Goal: Transaction & Acquisition: Purchase product/service

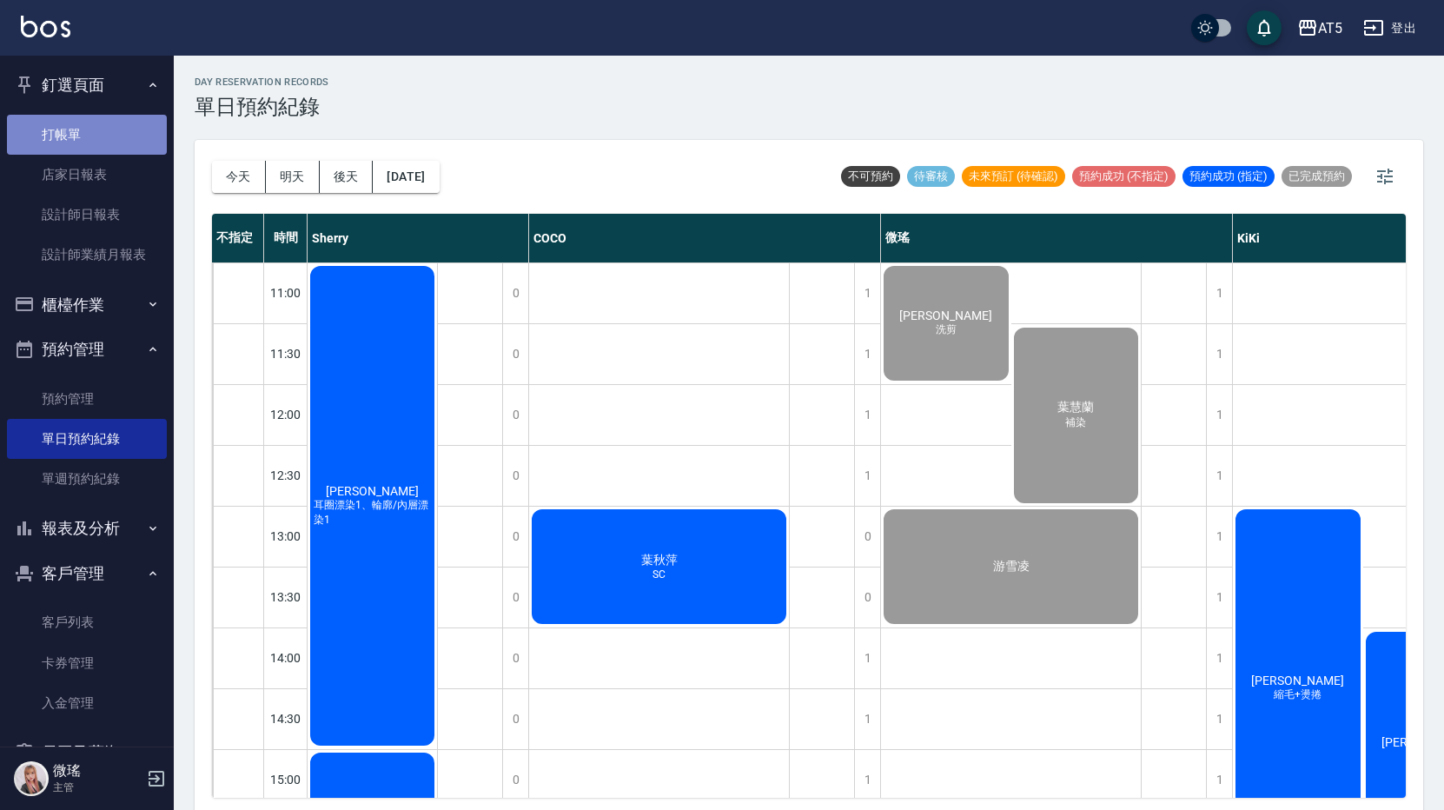
click at [117, 122] on link "打帳單" at bounding box center [87, 135] width 160 height 40
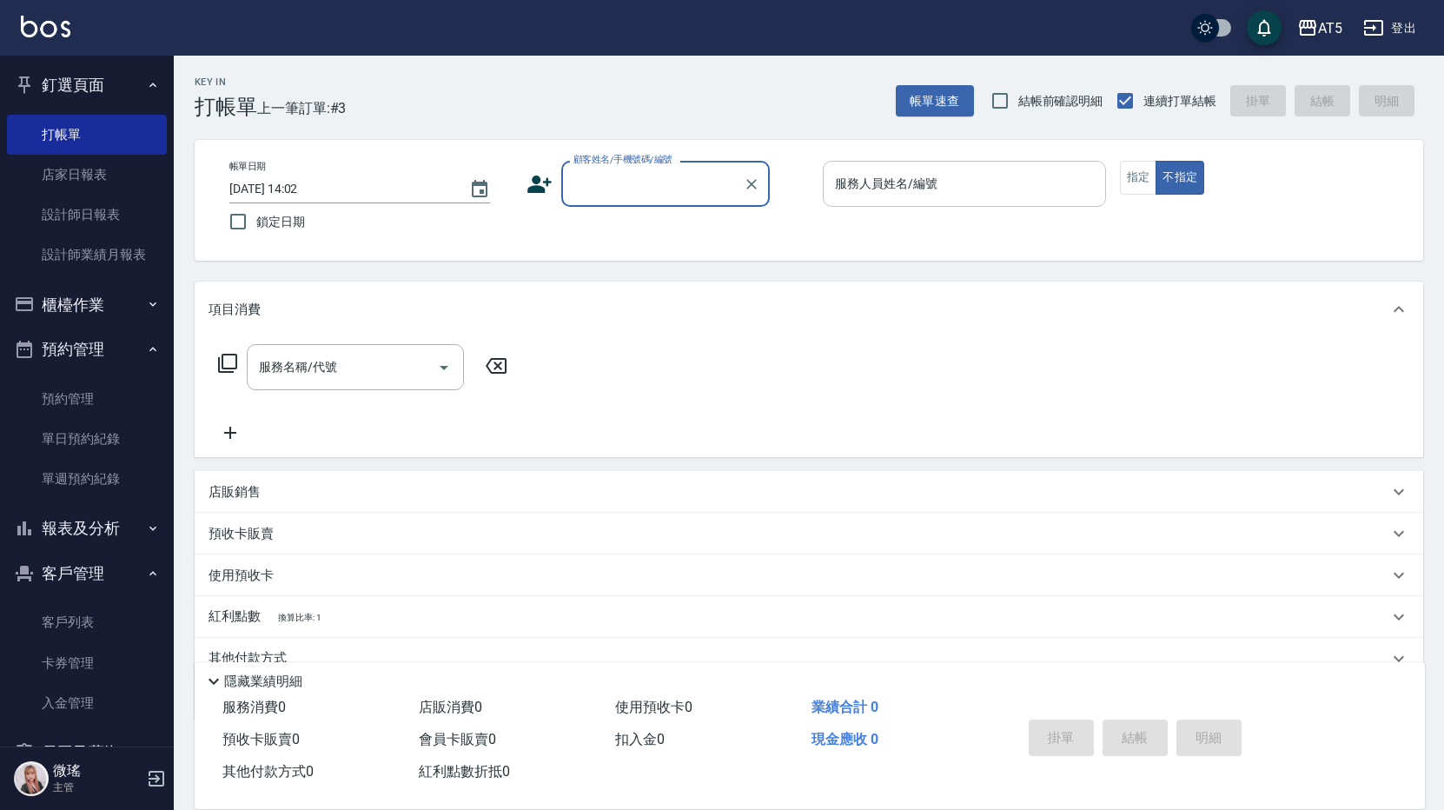
click at [993, 178] on input "服務人員姓名/編號" at bounding box center [964, 184] width 268 height 30
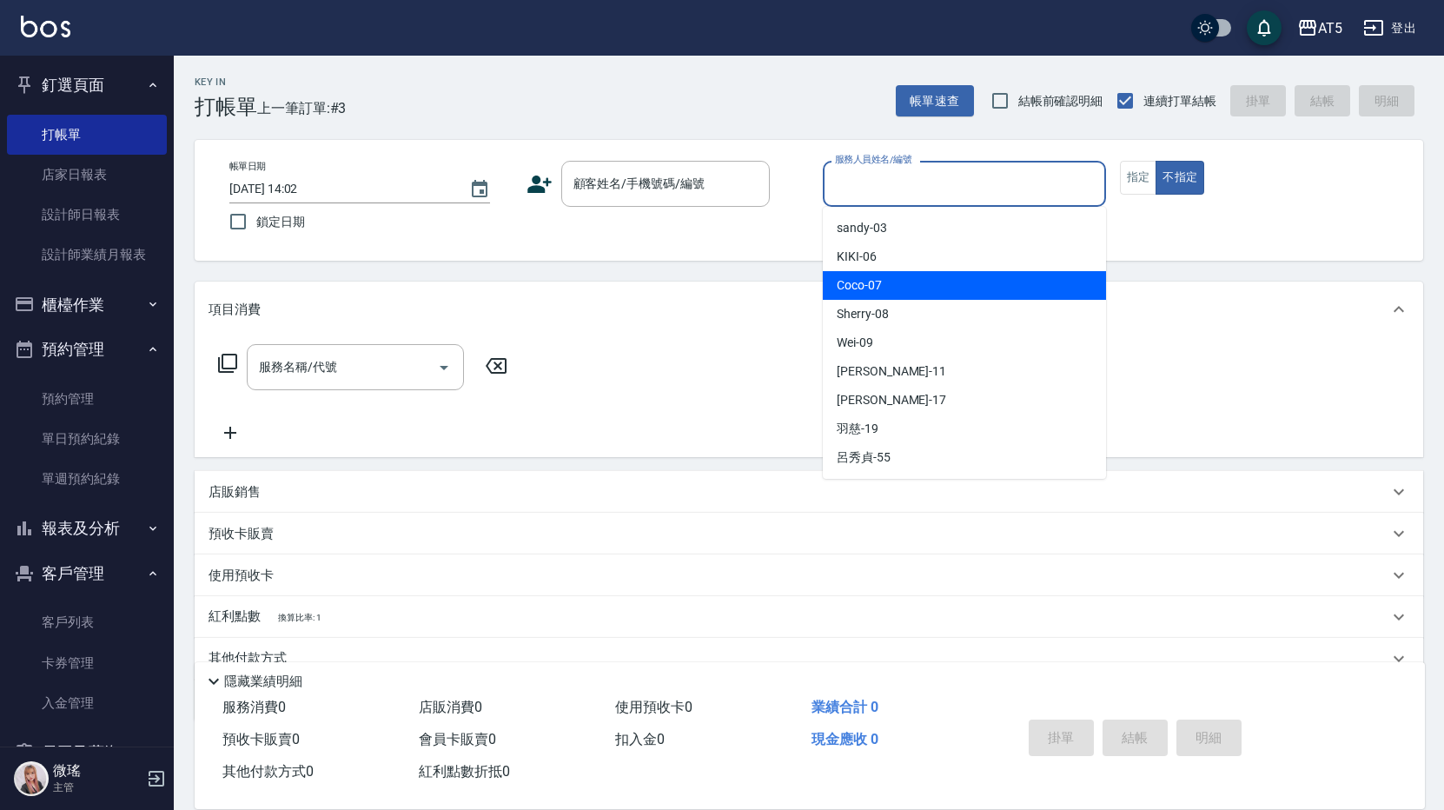
click at [969, 294] on div "Coco -07" at bounding box center [964, 285] width 283 height 29
type input "Coco-07"
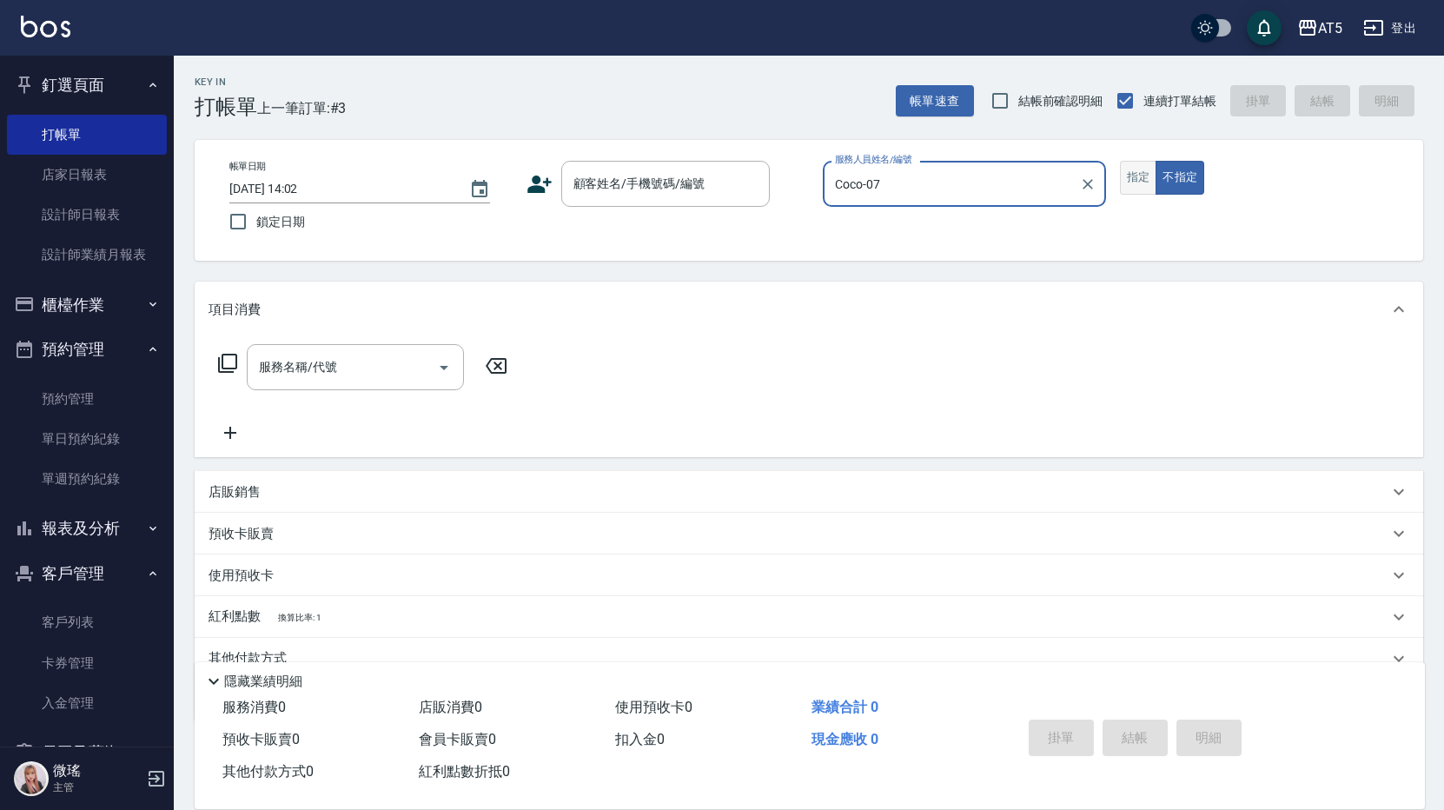
click at [1137, 176] on button "指定" at bounding box center [1138, 178] width 37 height 34
click at [682, 188] on input "顧客姓名/手機號碼/編號" at bounding box center [652, 184] width 167 height 30
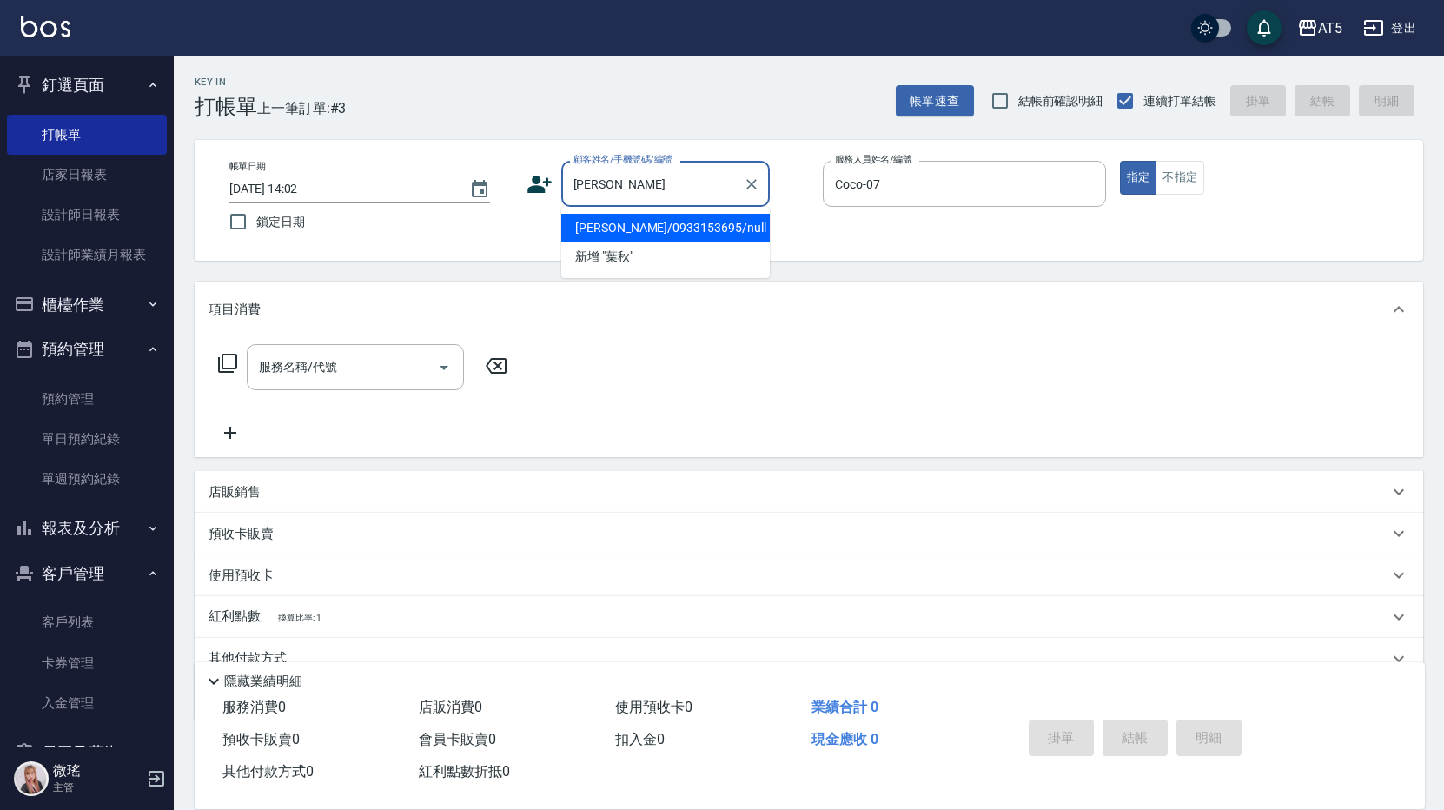
click at [645, 235] on li "葉秋萍/0933153695/null" at bounding box center [665, 228] width 208 height 29
type input "葉秋萍/0933153695/null"
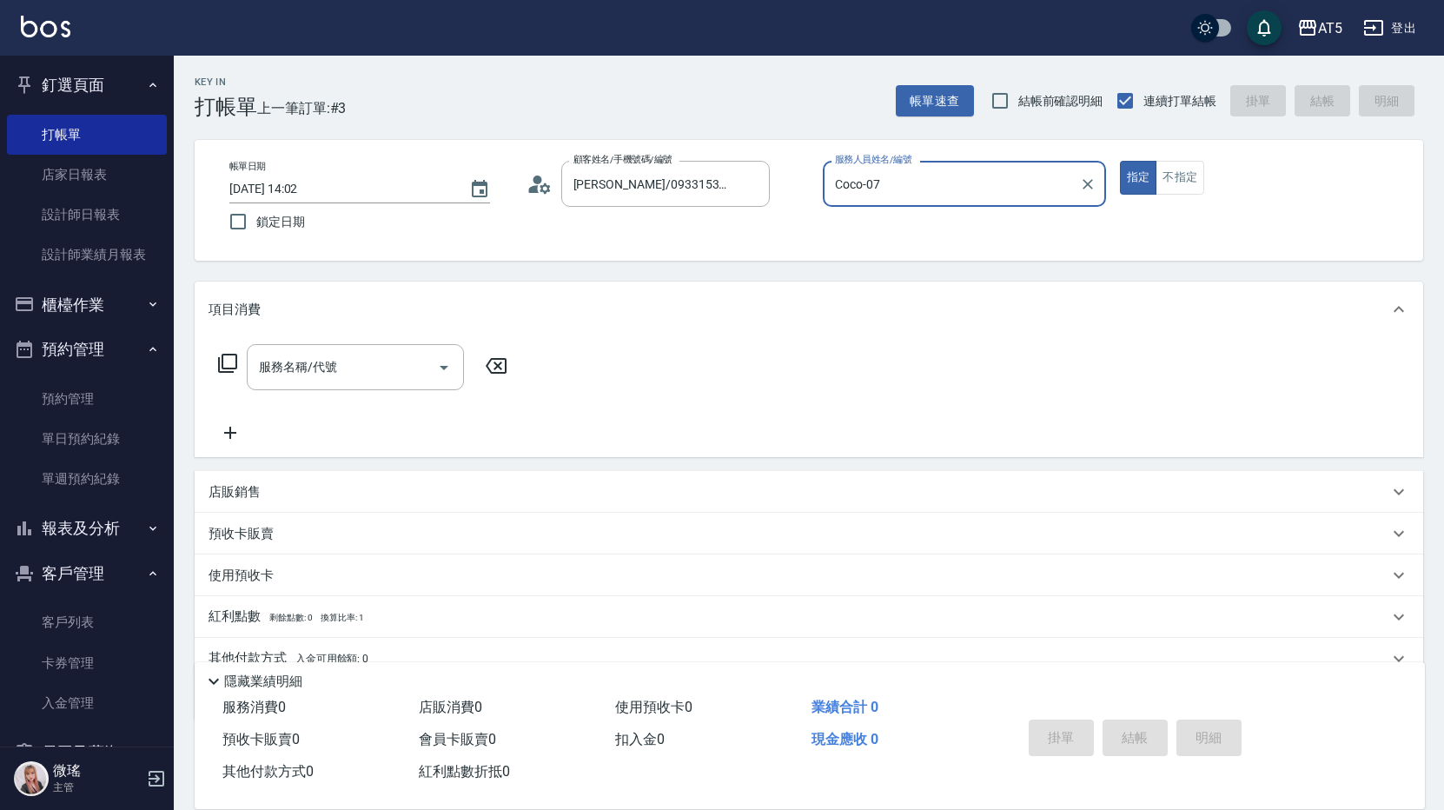
click at [235, 367] on icon at bounding box center [227, 363] width 19 height 19
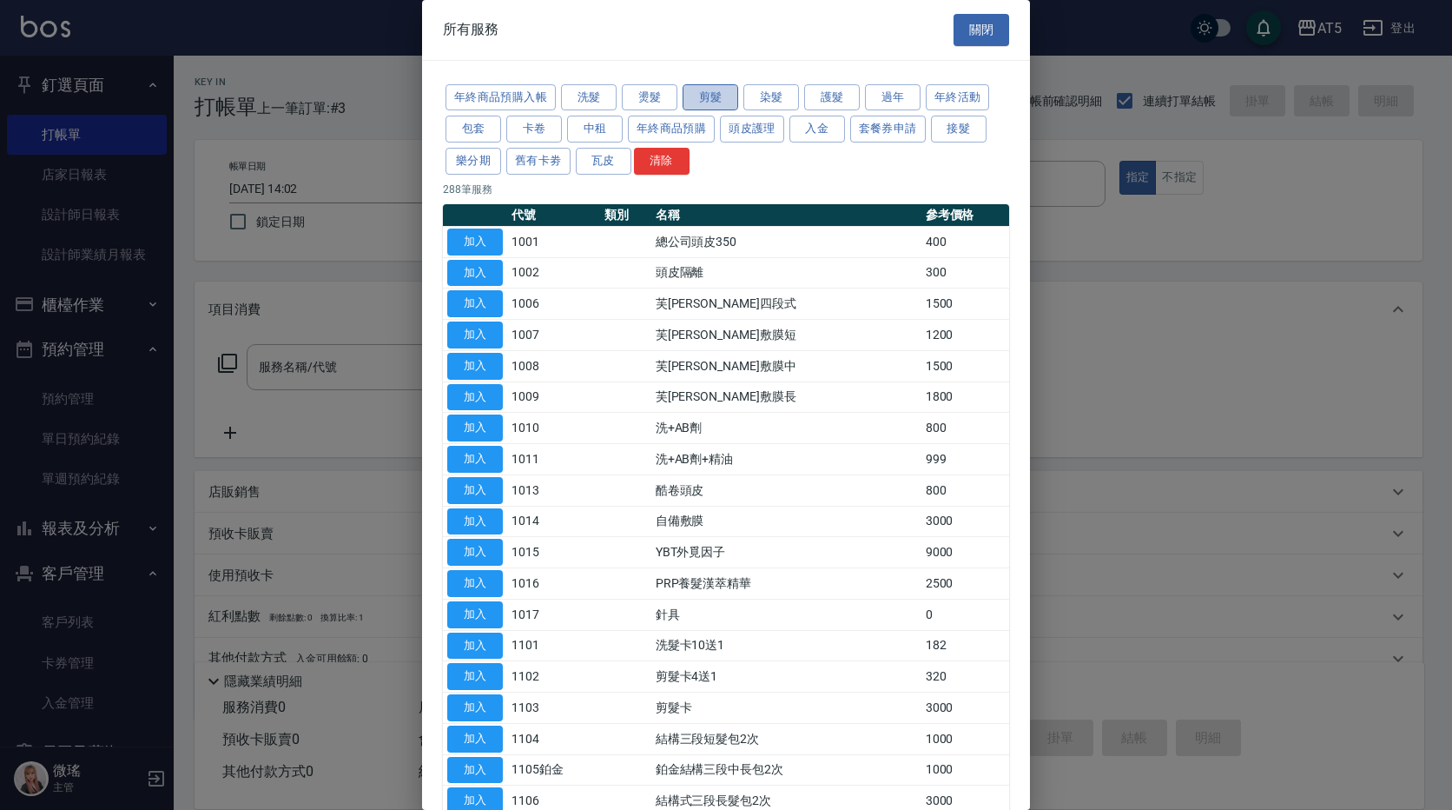
click at [729, 99] on button "剪髮" at bounding box center [711, 97] width 56 height 27
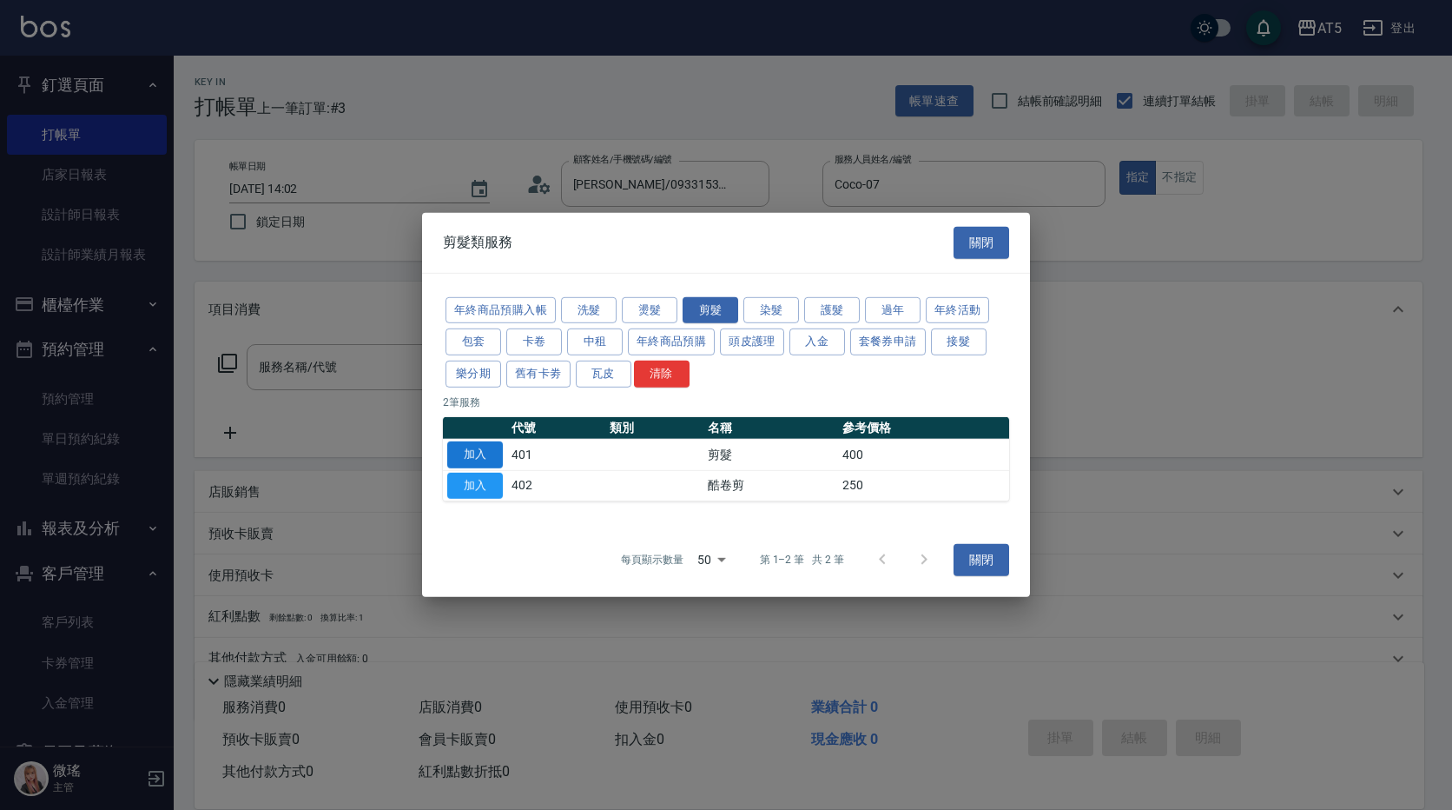
click at [498, 445] on button "加入" at bounding box center [475, 454] width 56 height 27
type input "剪髮(401)"
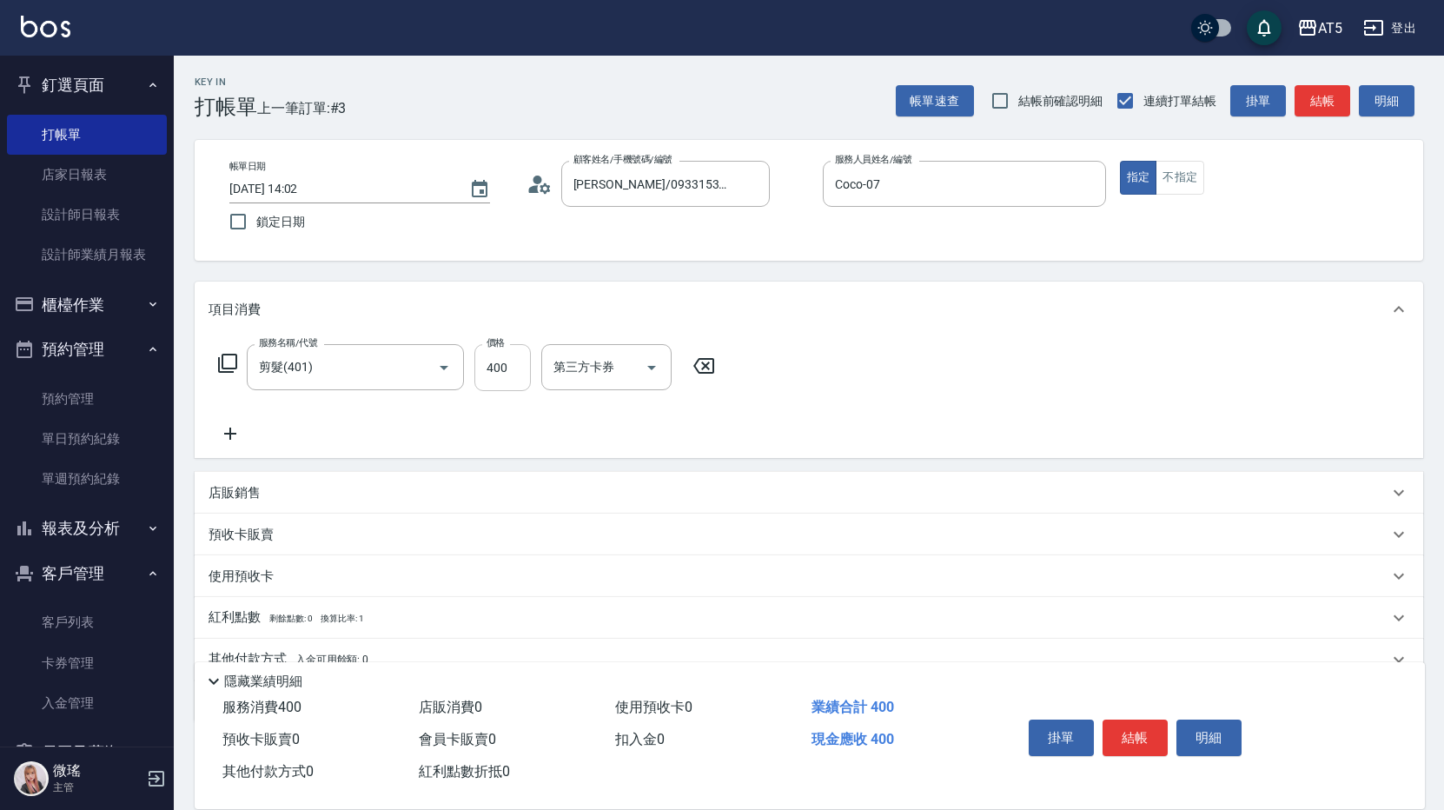
click at [512, 377] on input "400" at bounding box center [502, 367] width 56 height 47
type input "0"
type input "50"
type input "500"
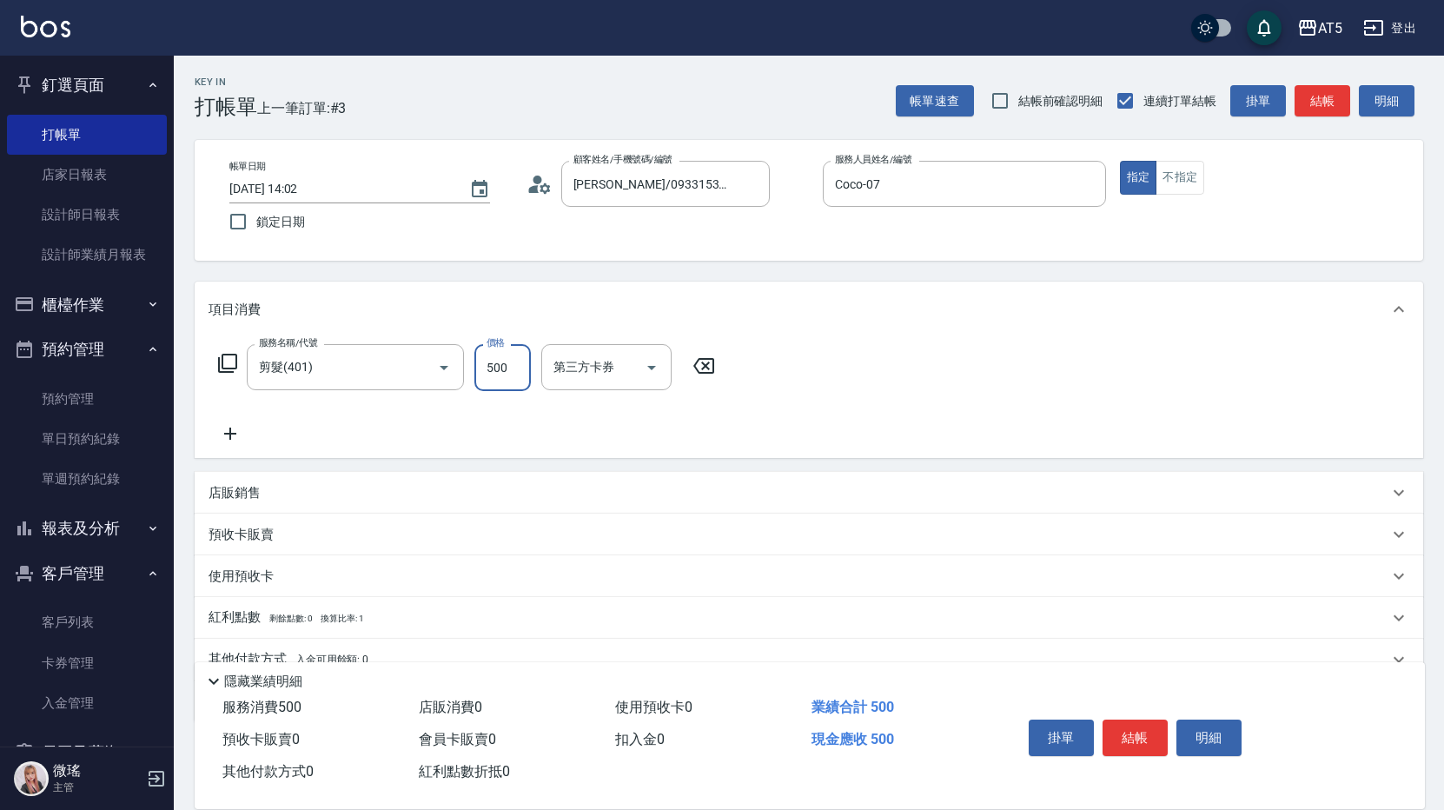
click at [238, 340] on div "服務名稱/代號 剪髮(401) 服務名稱/代號 價格 500 價格 第三方卡券 第三方卡券" at bounding box center [809, 397] width 1228 height 121
click at [225, 357] on icon at bounding box center [227, 363] width 21 height 21
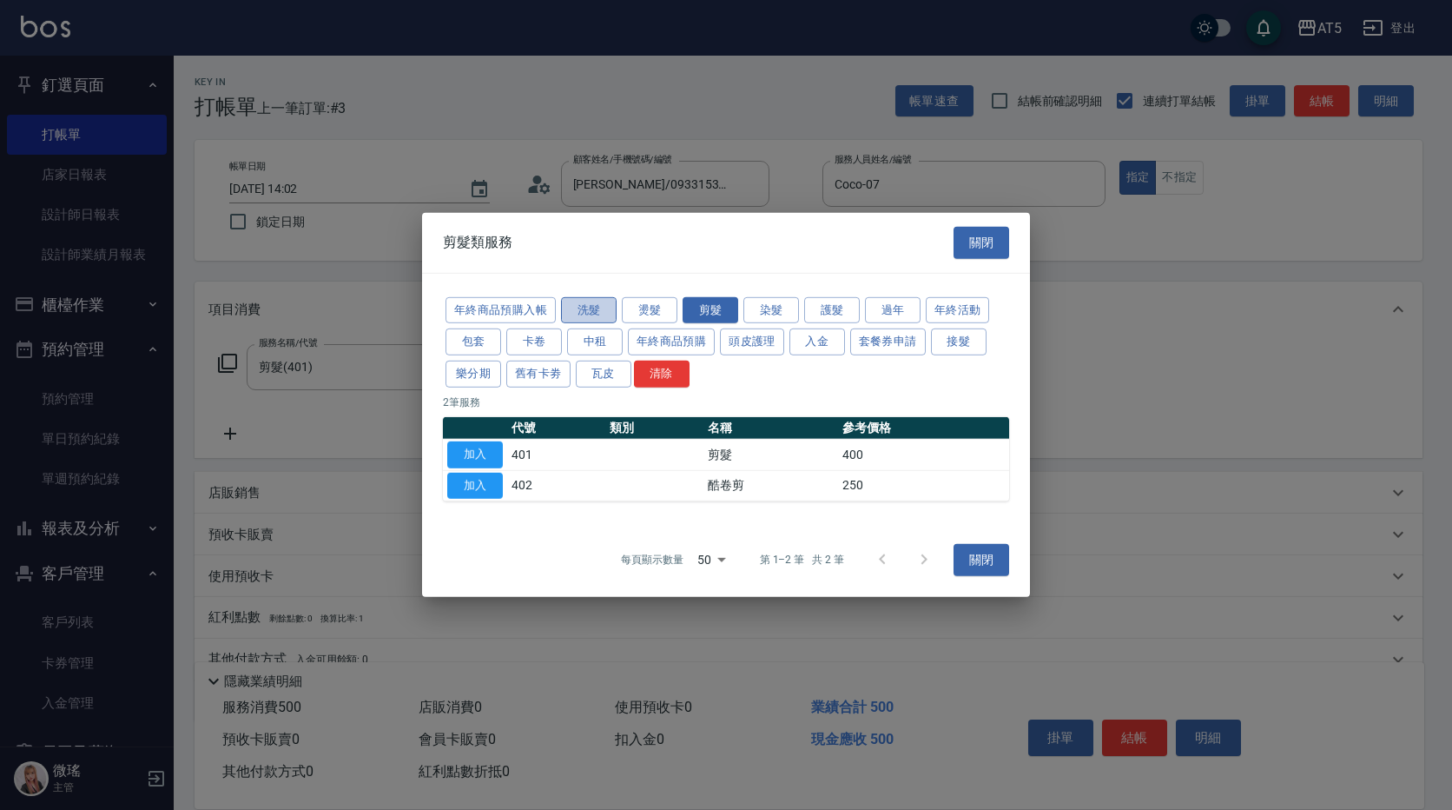
click at [579, 308] on button "洗髮" at bounding box center [589, 309] width 56 height 27
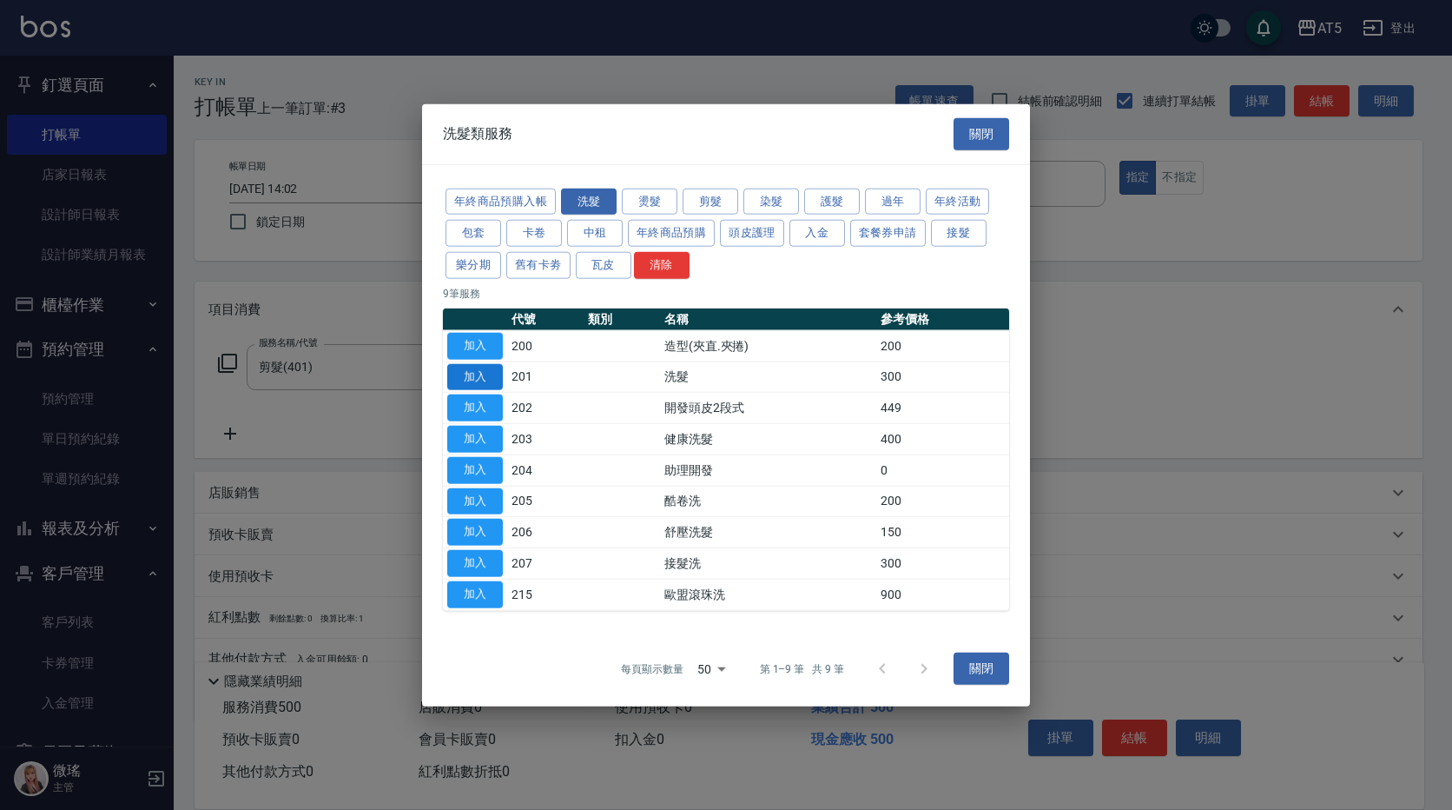
click at [487, 385] on button "加入" at bounding box center [475, 376] width 56 height 27
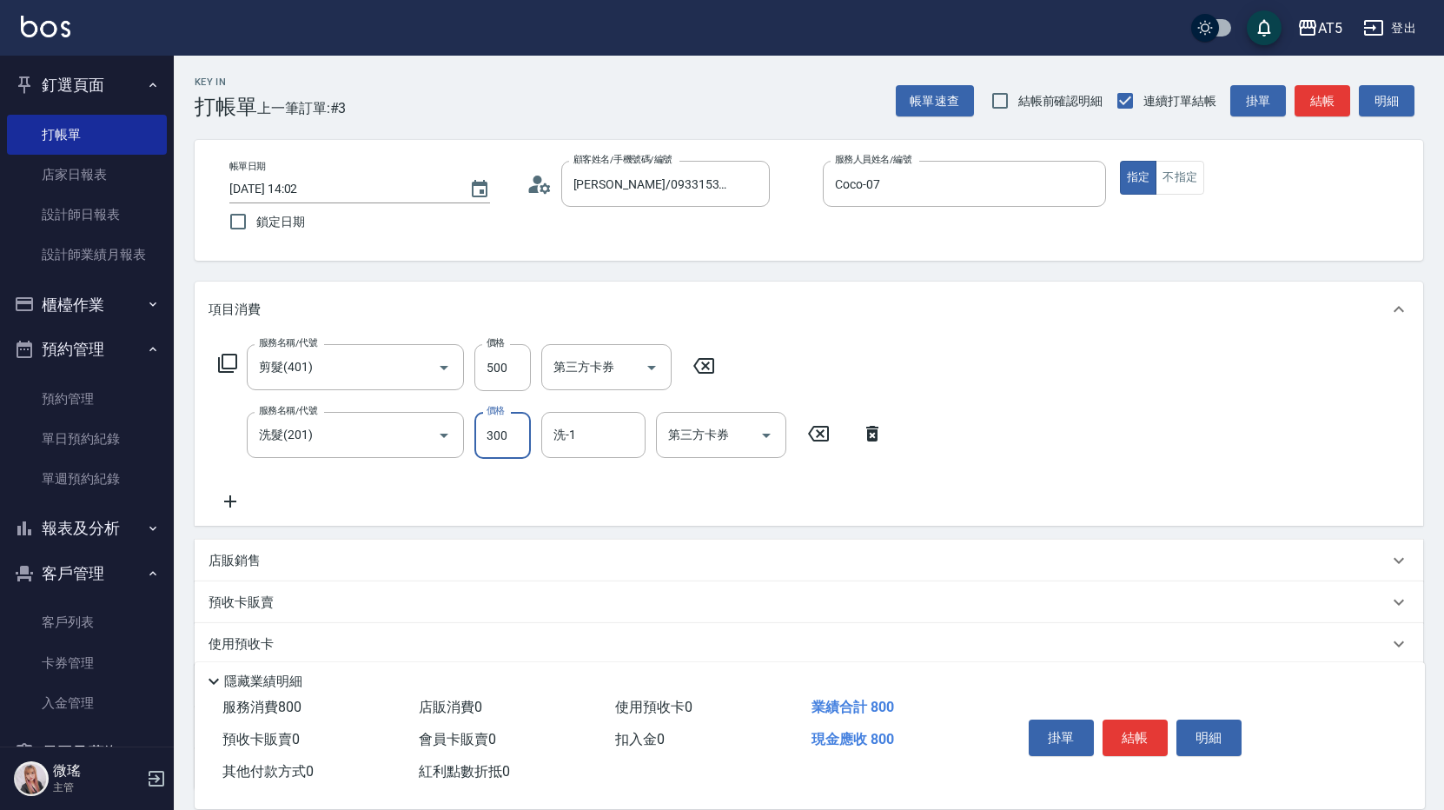
click at [512, 448] on input "300" at bounding box center [502, 435] width 56 height 47
type input "50"
type input "20"
type input "70"
type input "200"
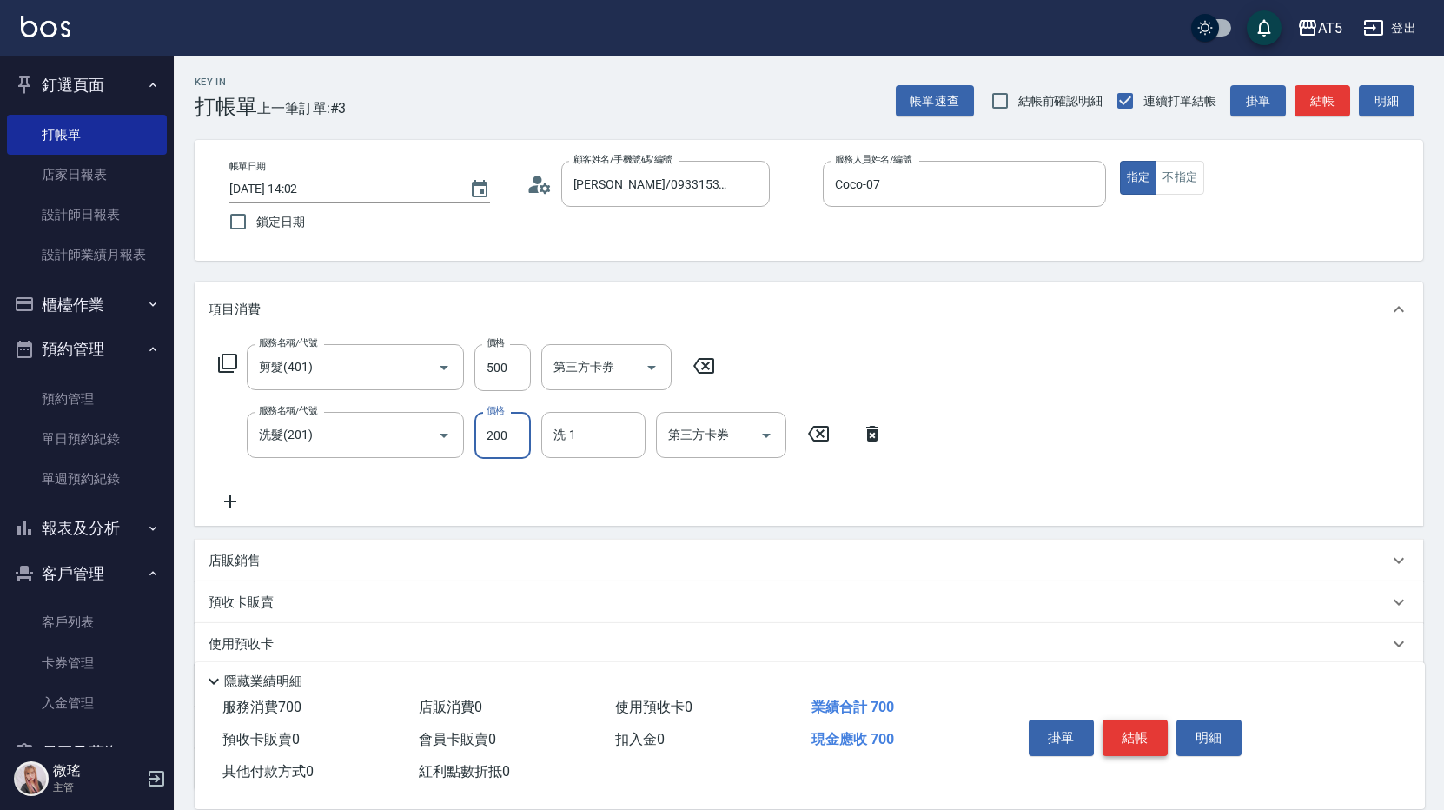
click at [1146, 734] on button "結帳" at bounding box center [1134, 737] width 65 height 36
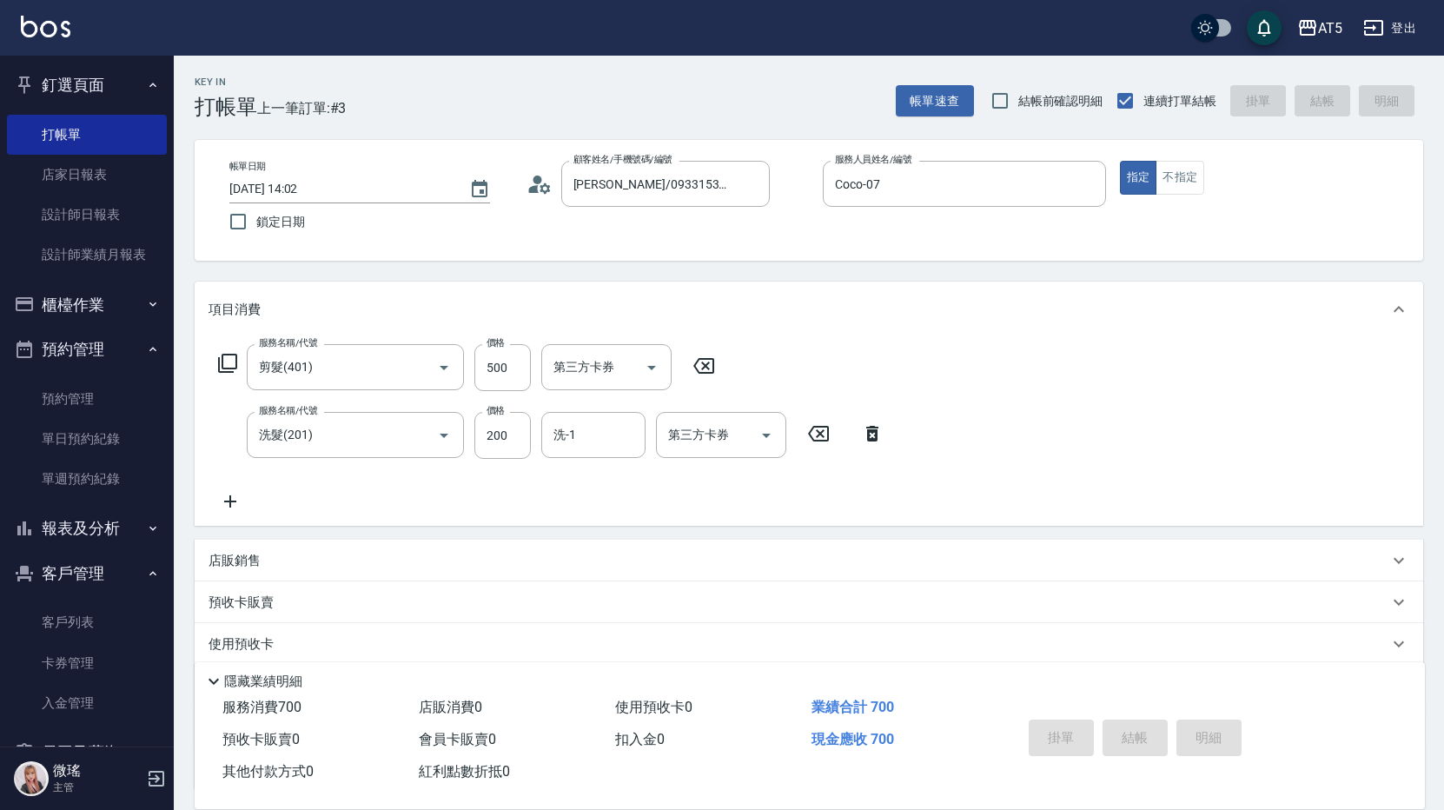
type input "2025/09/07 14:03"
type input "0"
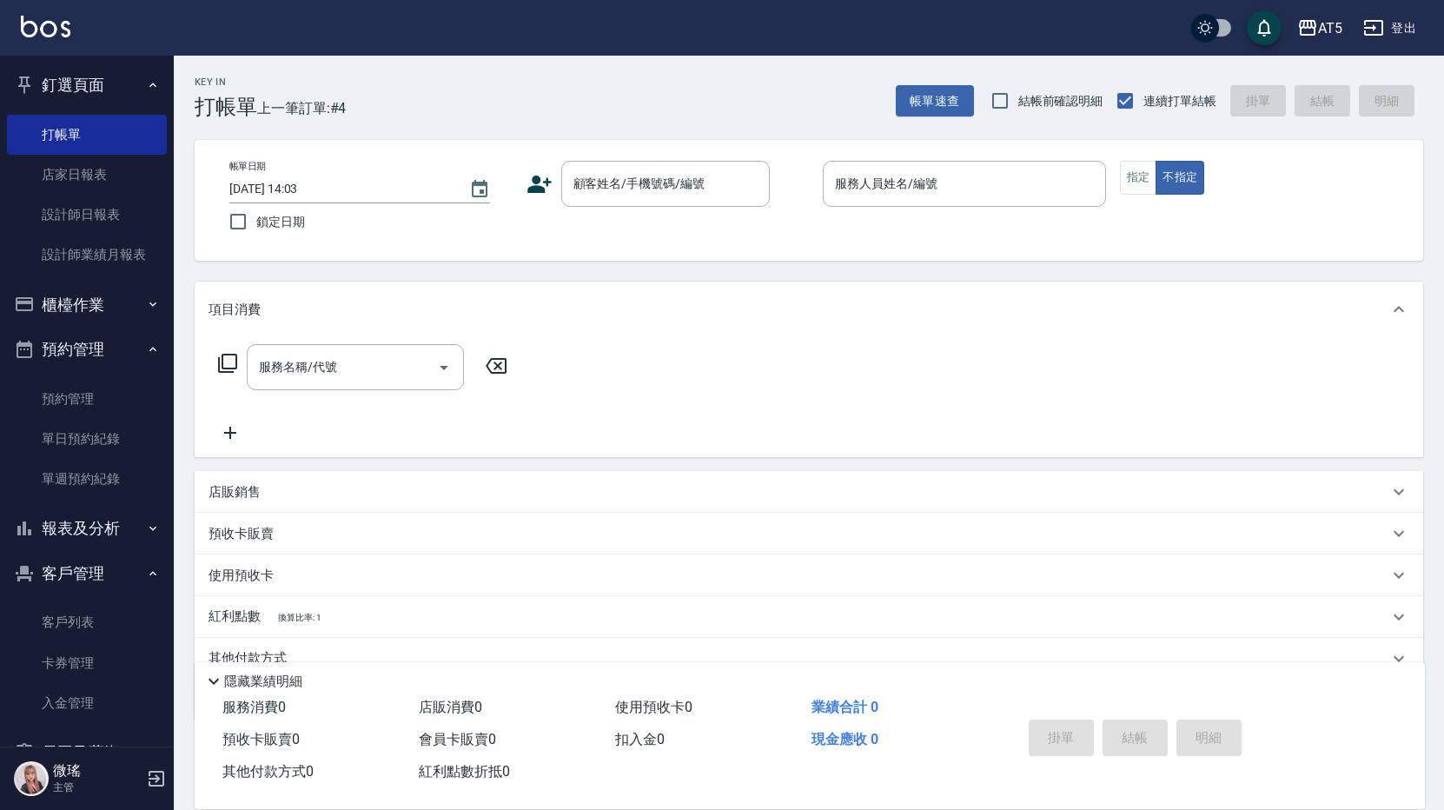
click at [1018, 338] on div "服務名稱/代號 服務名稱/代號" at bounding box center [809, 397] width 1228 height 120
click at [79, 449] on link "單日預約紀錄" at bounding box center [87, 439] width 160 height 40
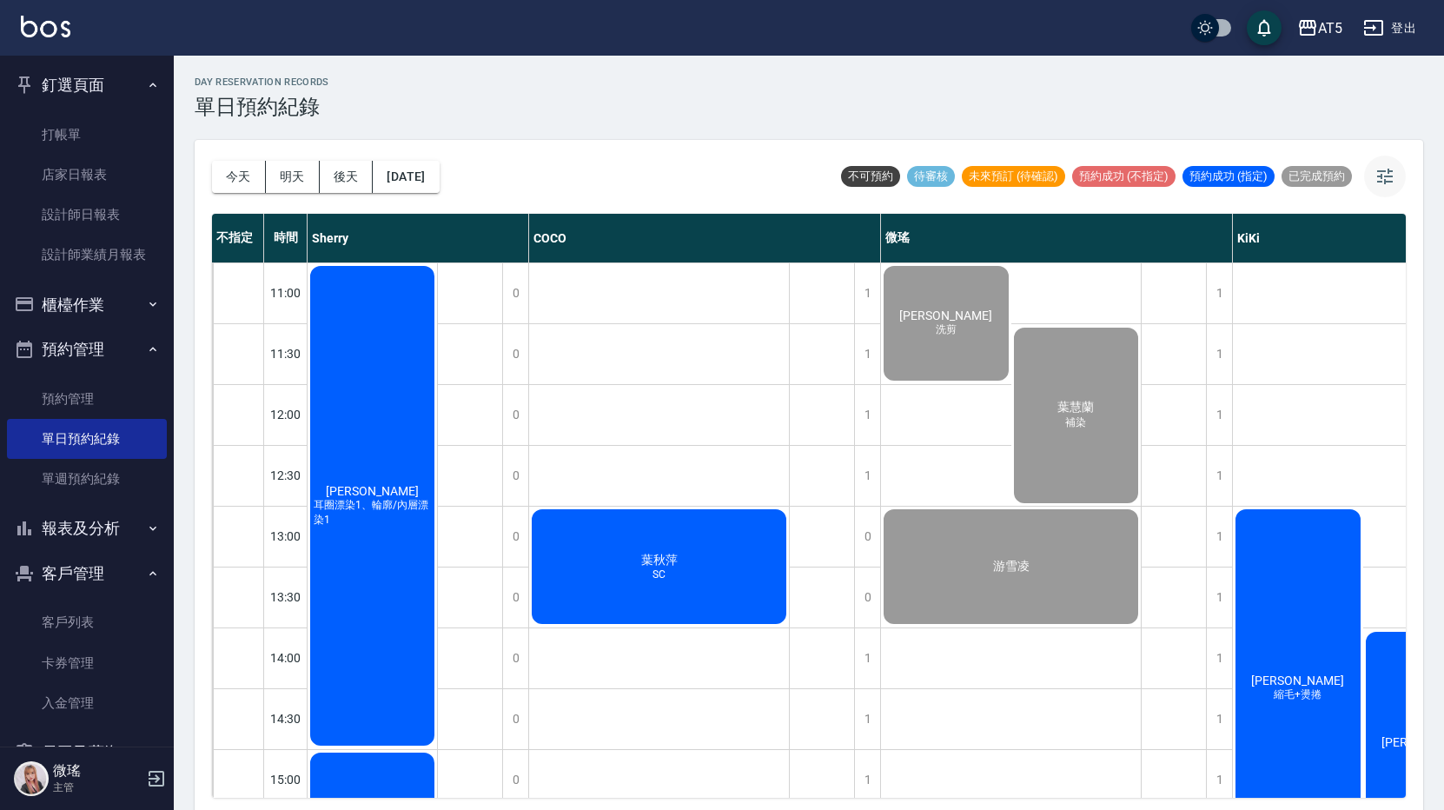
click at [1379, 171] on icon "button" at bounding box center [1385, 177] width 16 height 16
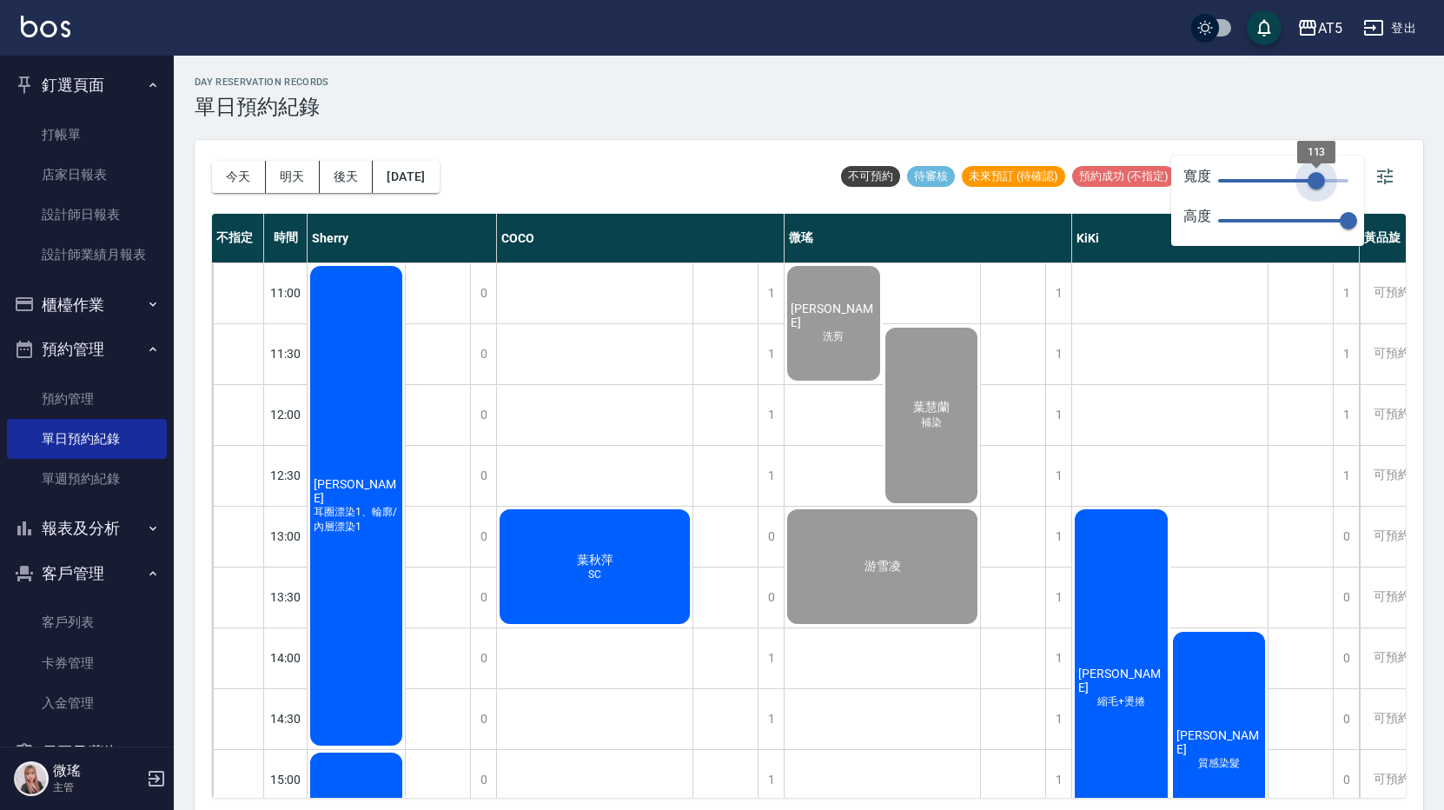
type input "123"
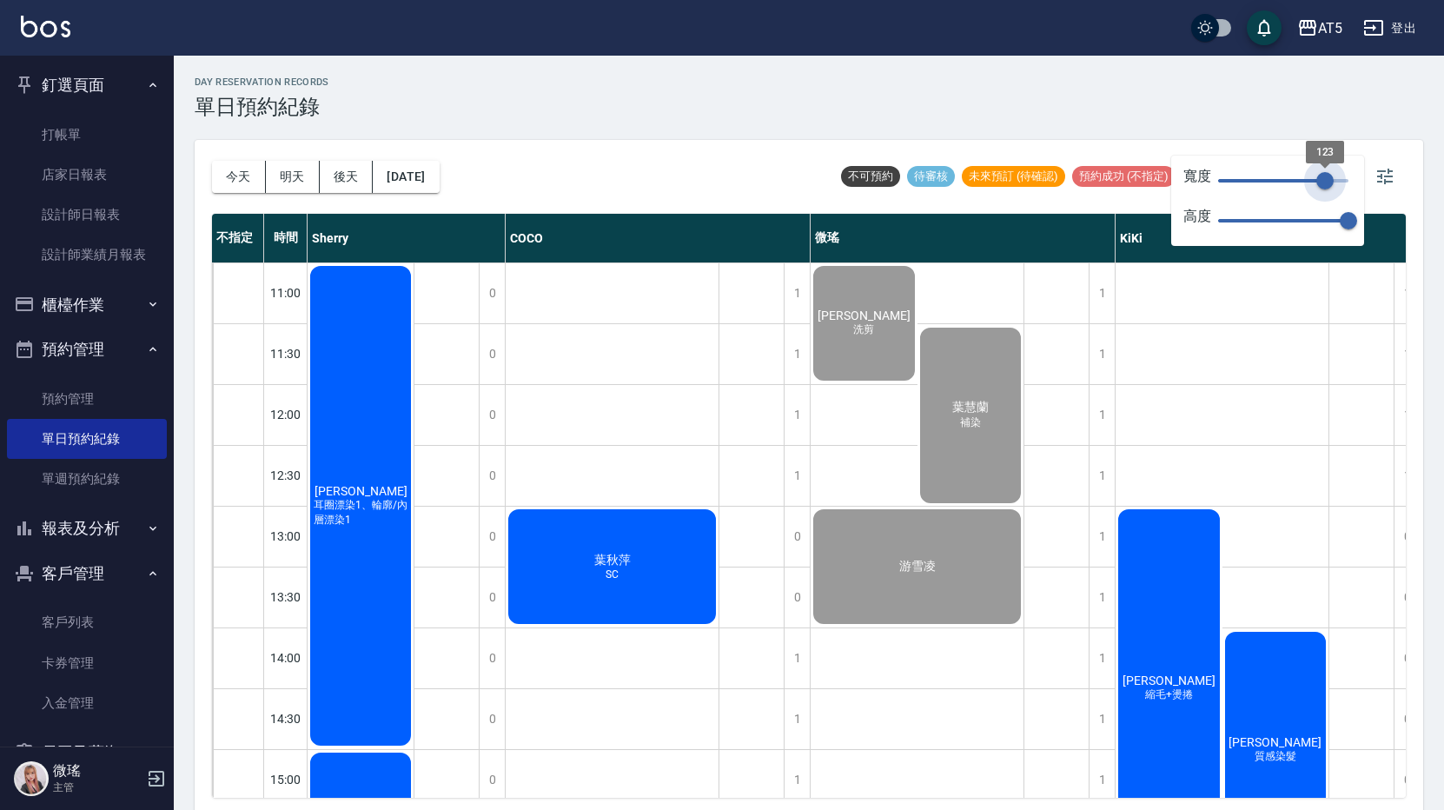
drag, startPoint x: 1336, startPoint y: 182, endPoint x: 1325, endPoint y: 183, distance: 11.4
click at [1325, 183] on span "123" at bounding box center [1324, 180] width 17 height 17
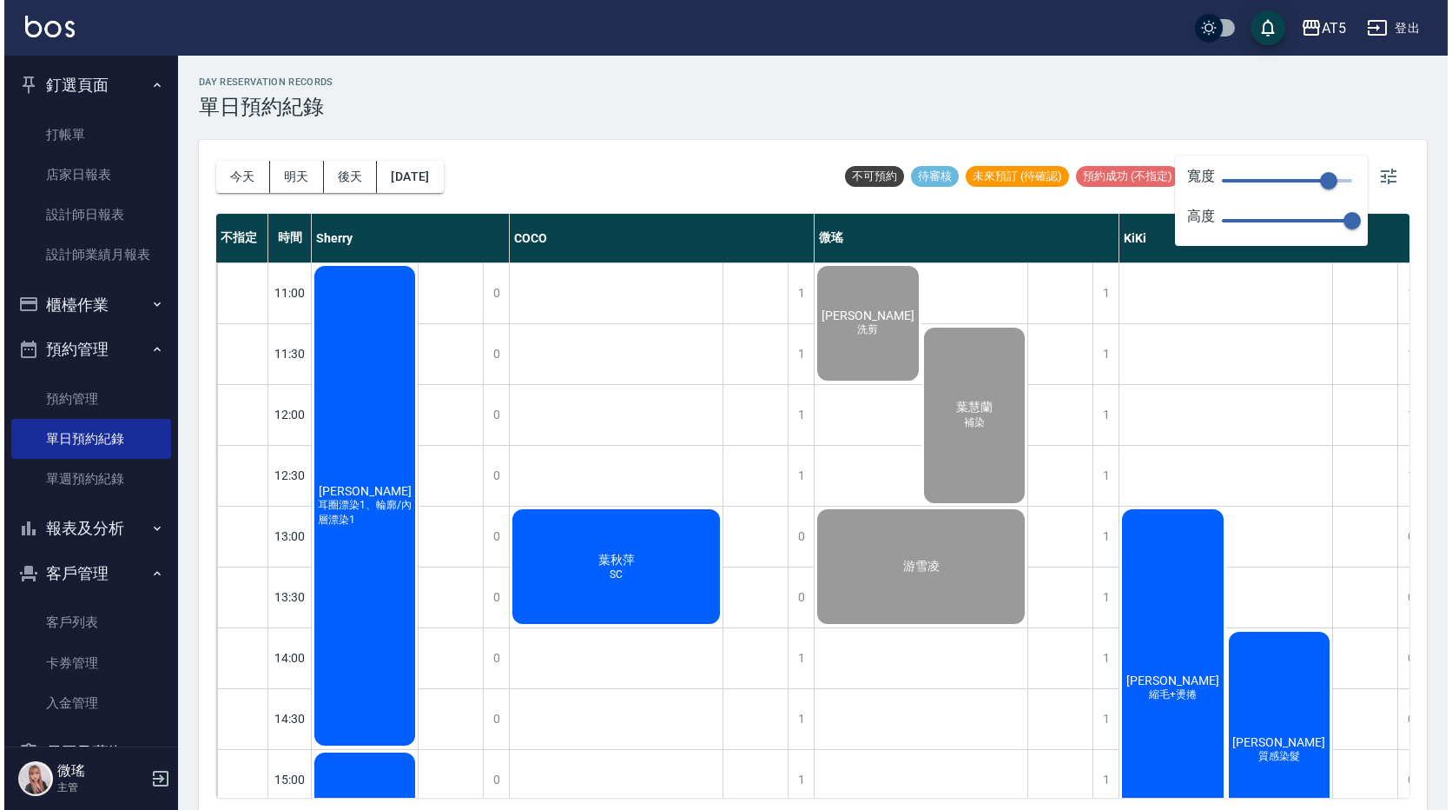
scroll to position [174, 0]
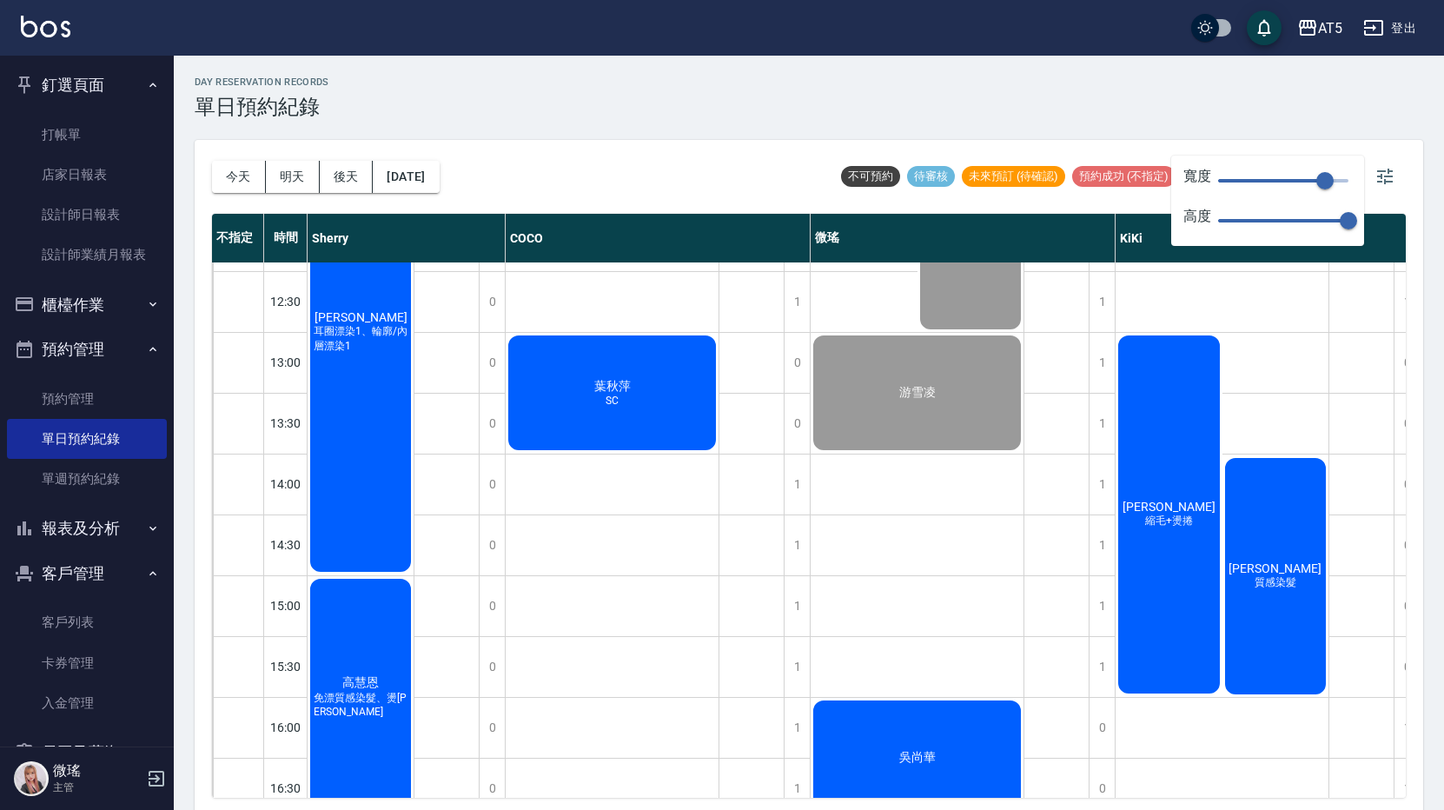
click at [1268, 352] on div "林子英 縮毛+燙捲 何宸 質感染髮" at bounding box center [1221, 515] width 213 height 364
click at [1397, 173] on button "button" at bounding box center [1385, 176] width 42 height 42
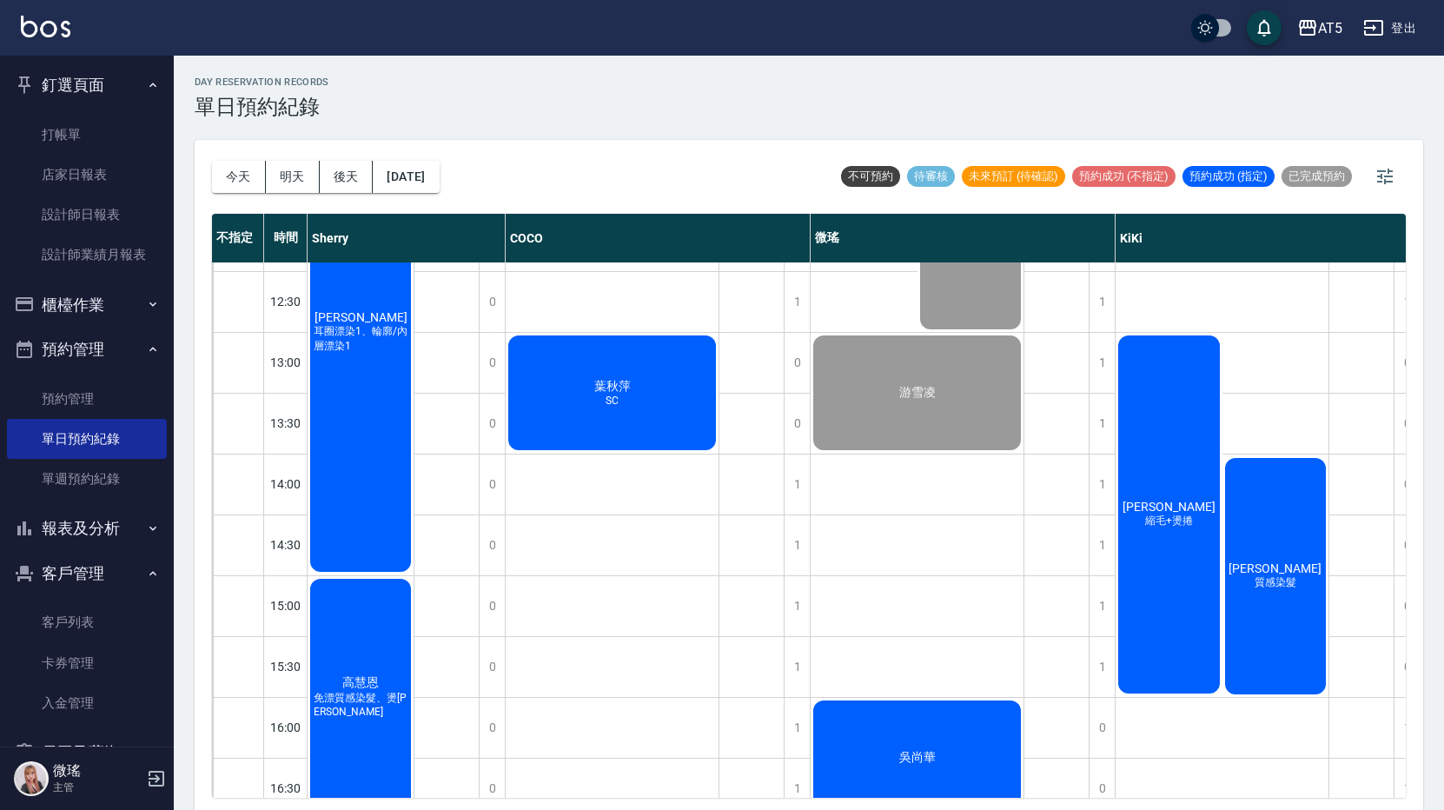
click at [1171, 420] on div "林子英 縮毛+燙捲" at bounding box center [1168, 514] width 107 height 363
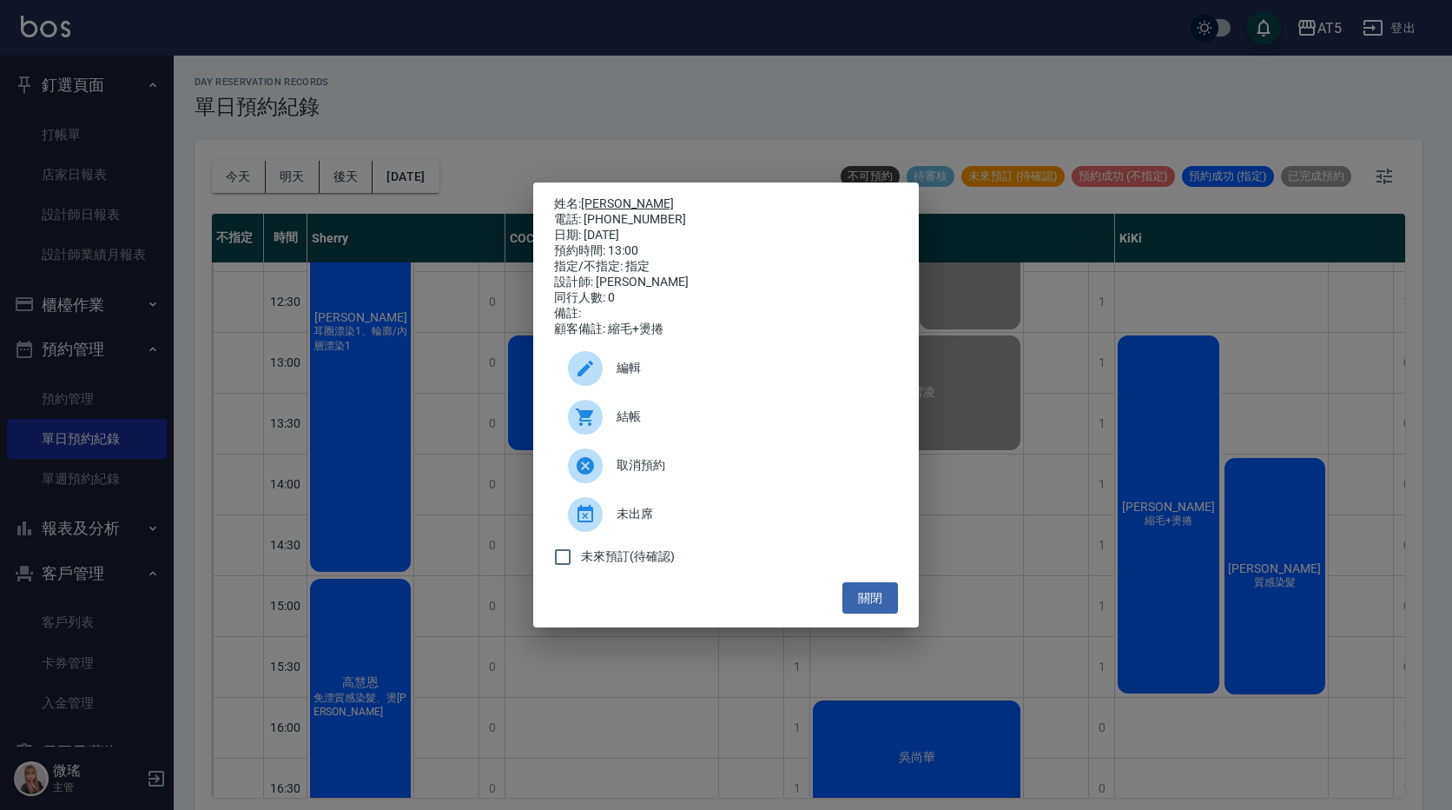
click at [614, 196] on link "[PERSON_NAME]" at bounding box center [627, 203] width 93 height 14
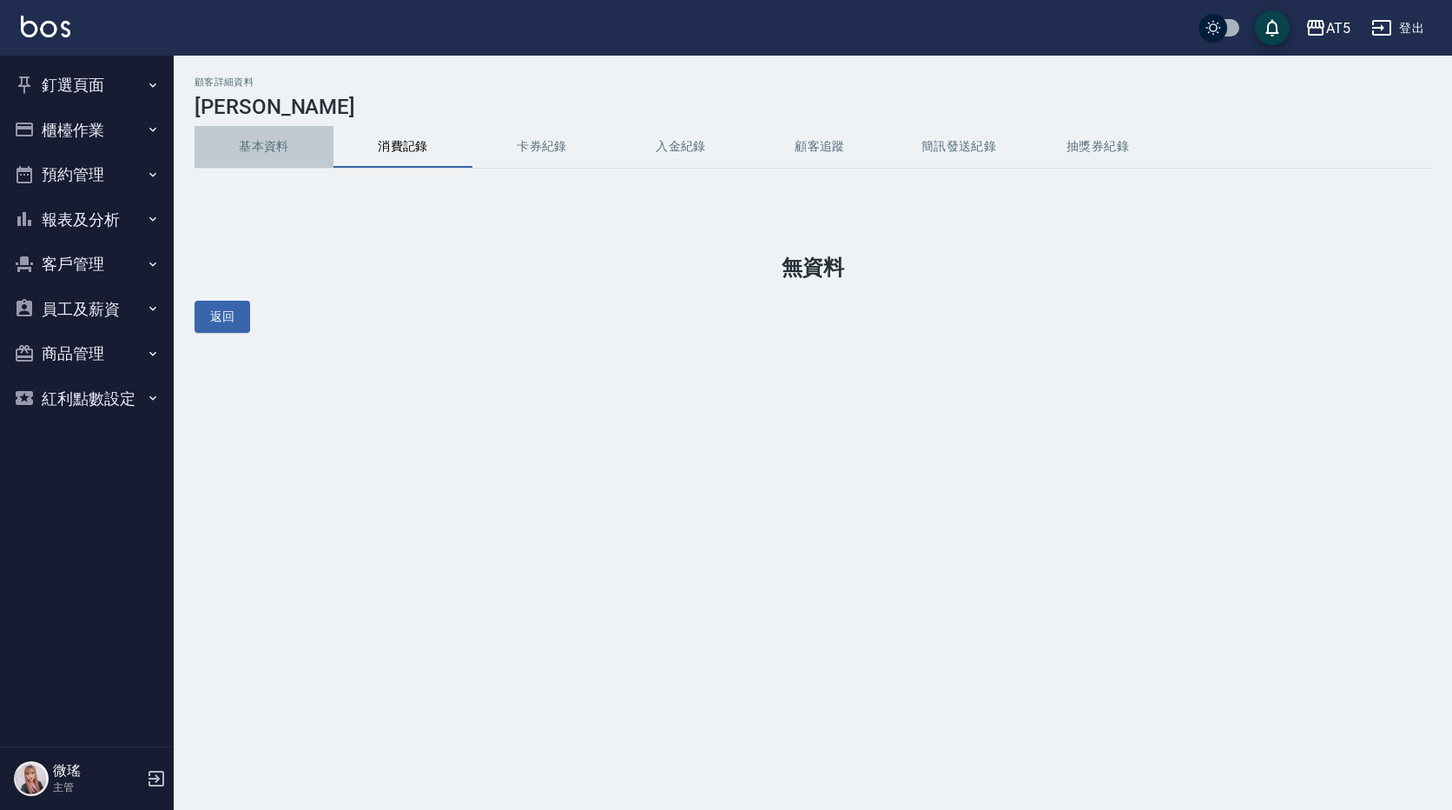
click at [246, 156] on button "基本資料" at bounding box center [264, 147] width 139 height 42
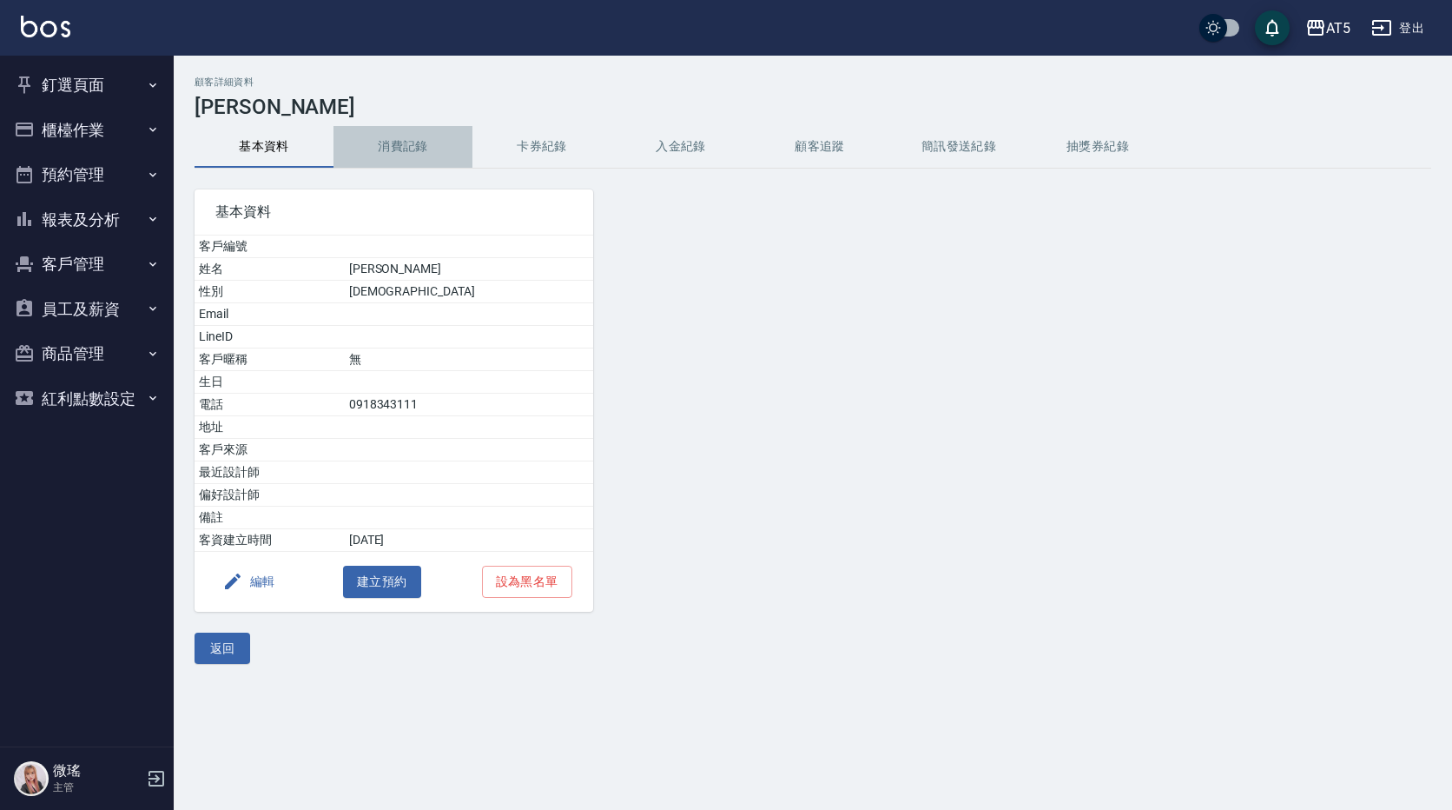
click at [421, 152] on button "消費記錄" at bounding box center [403, 147] width 139 height 42
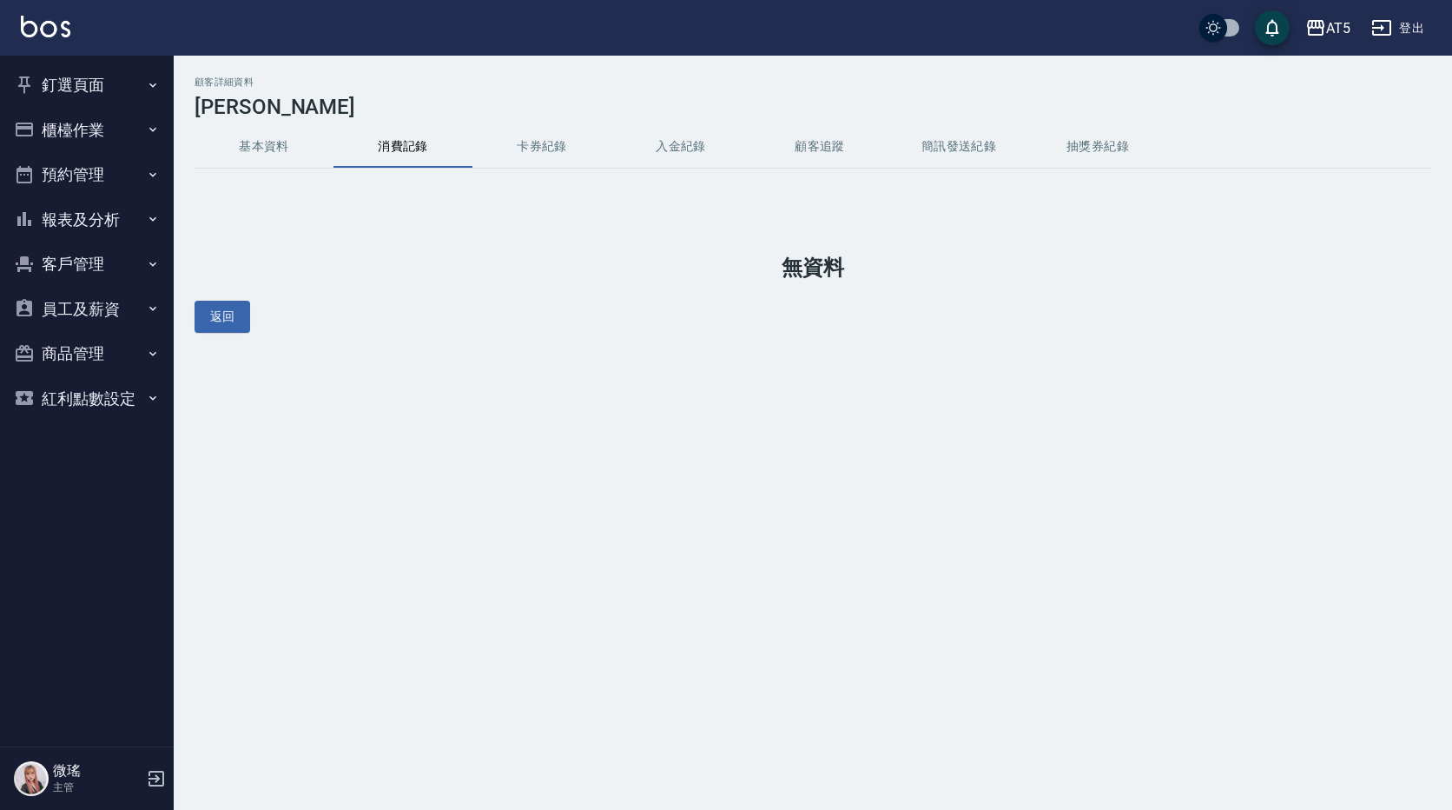
click at [534, 136] on button "卡券紀錄" at bounding box center [542, 147] width 139 height 42
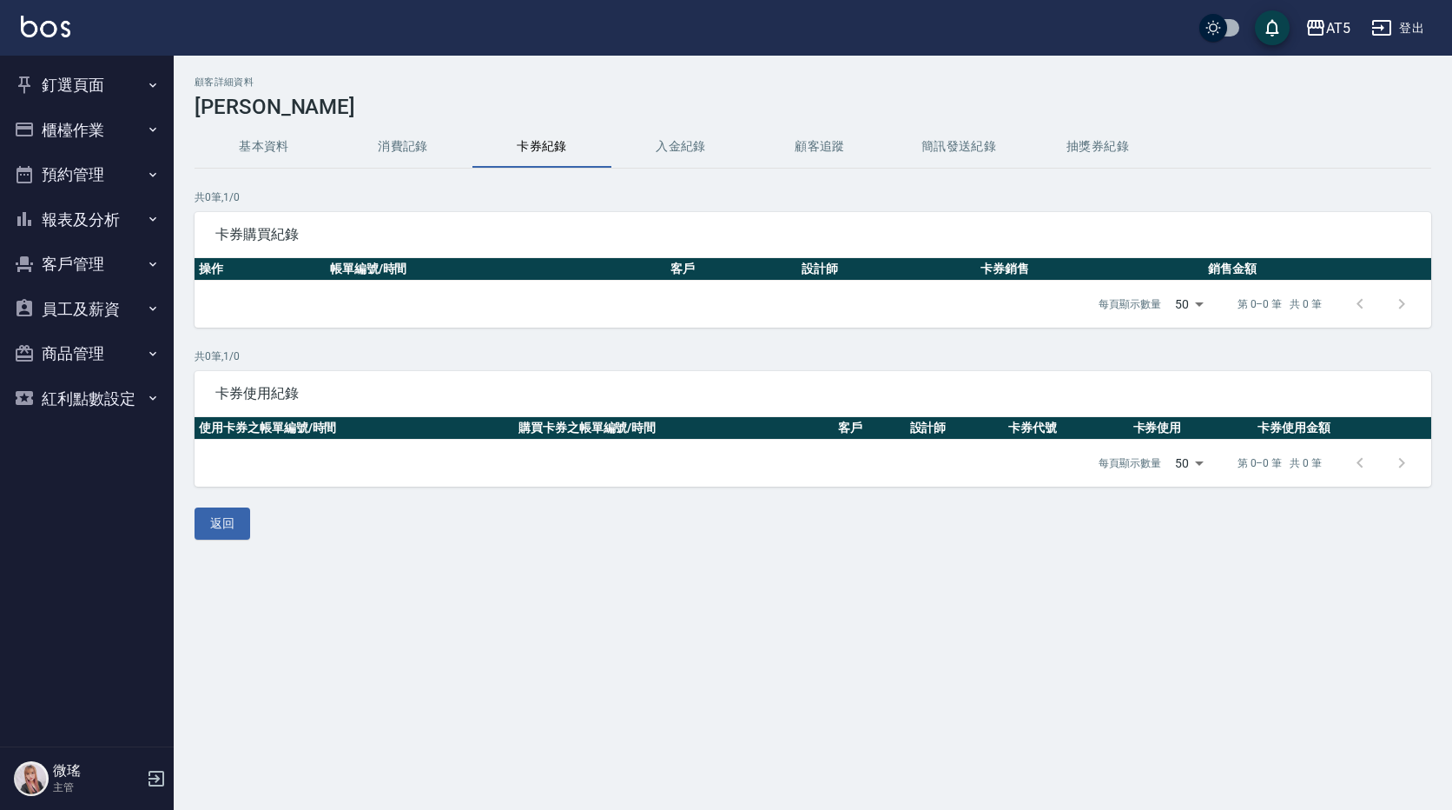
click at [291, 137] on button "基本資料" at bounding box center [264, 147] width 139 height 42
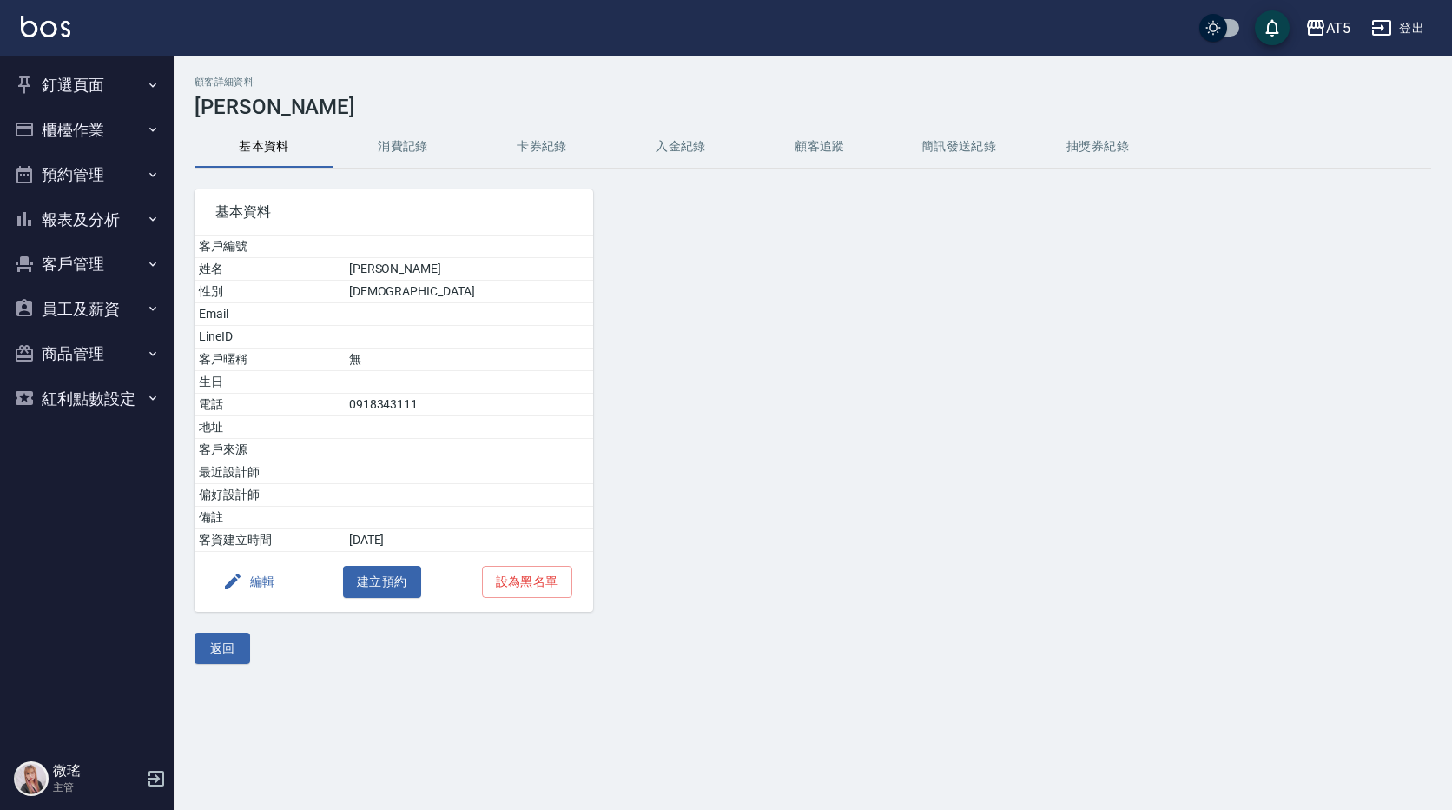
click at [113, 83] on button "釘選頁面" at bounding box center [87, 85] width 160 height 45
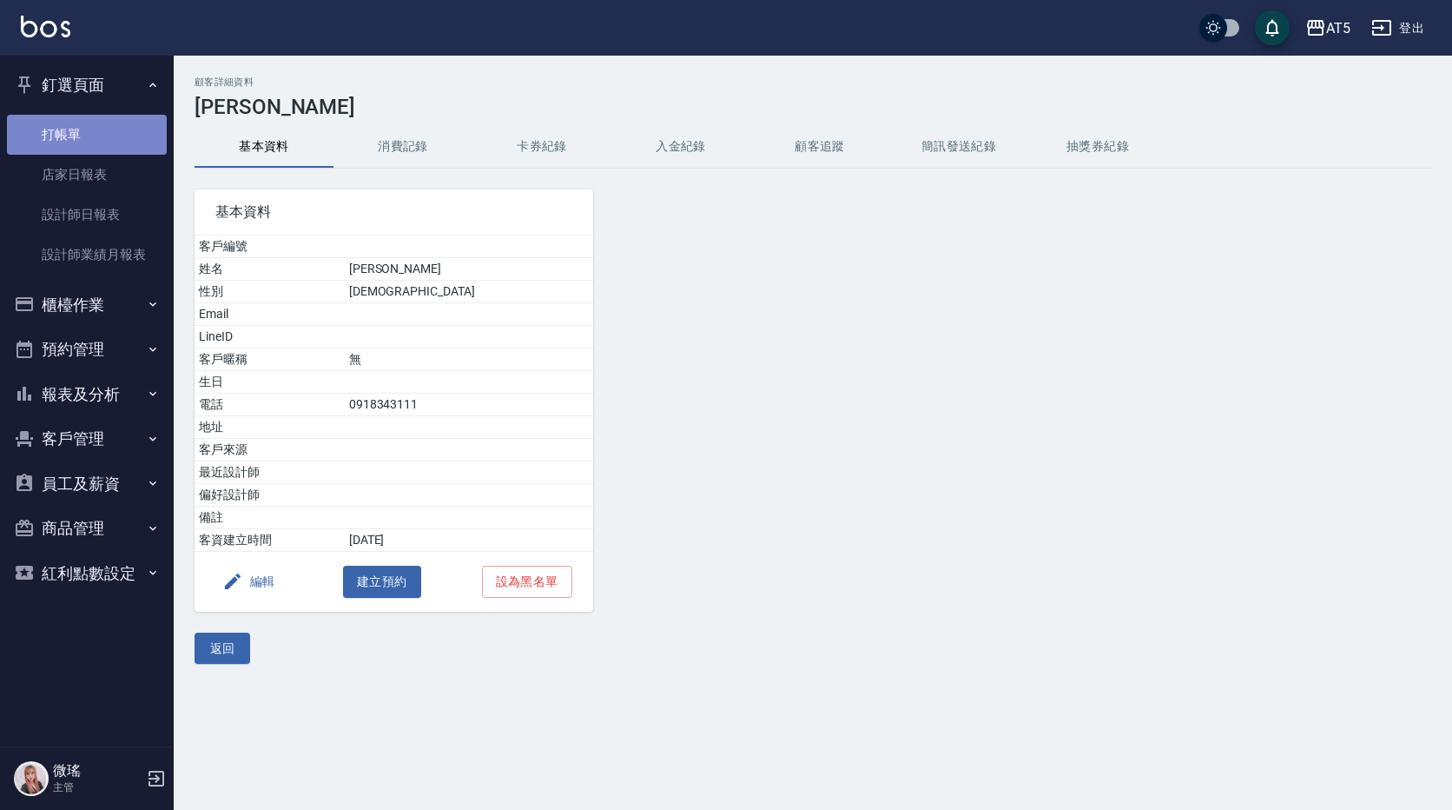
click at [101, 122] on link "打帳單" at bounding box center [87, 135] width 160 height 40
